Goal: Task Accomplishment & Management: Complete application form

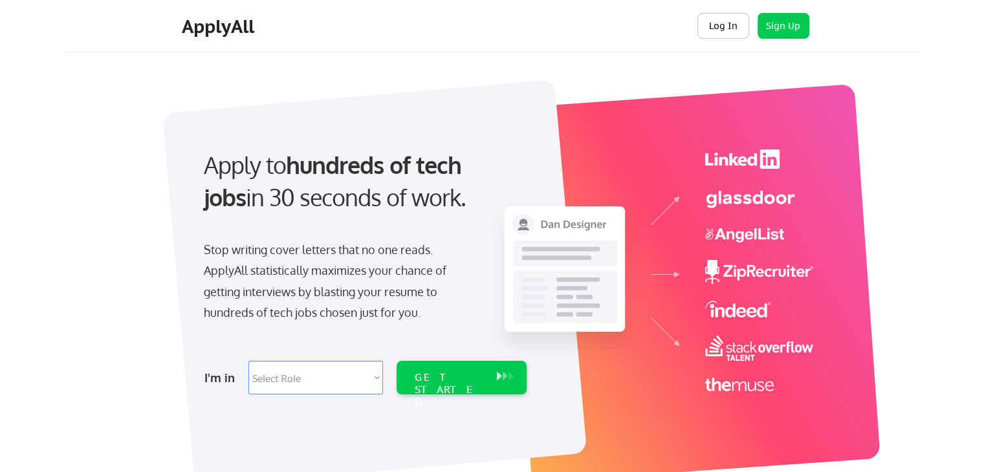
click at [717, 27] on button "Log In" at bounding box center [723, 26] width 52 height 26
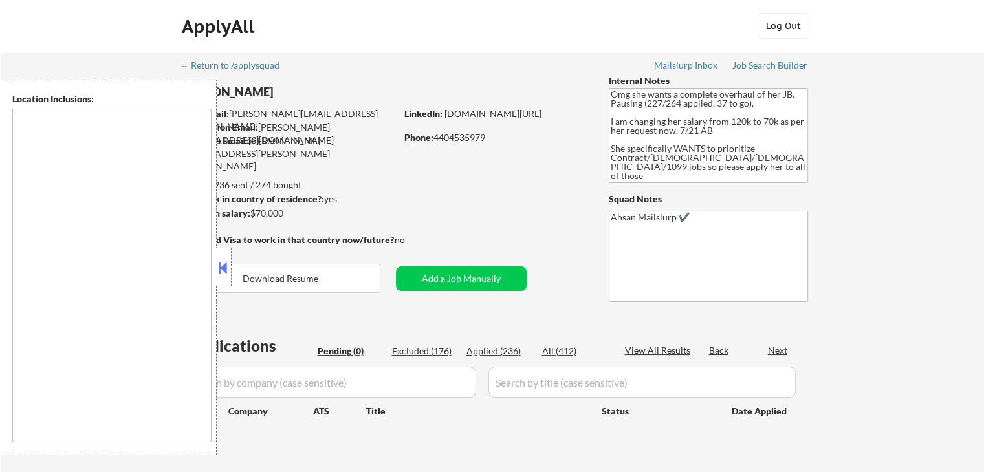
type textarea "[GEOGRAPHIC_DATA], [GEOGRAPHIC_DATA], [GEOGRAPHIC_DATA] [GEOGRAPHIC_DATA], [GEO…"
